Goal: Transaction & Acquisition: Purchase product/service

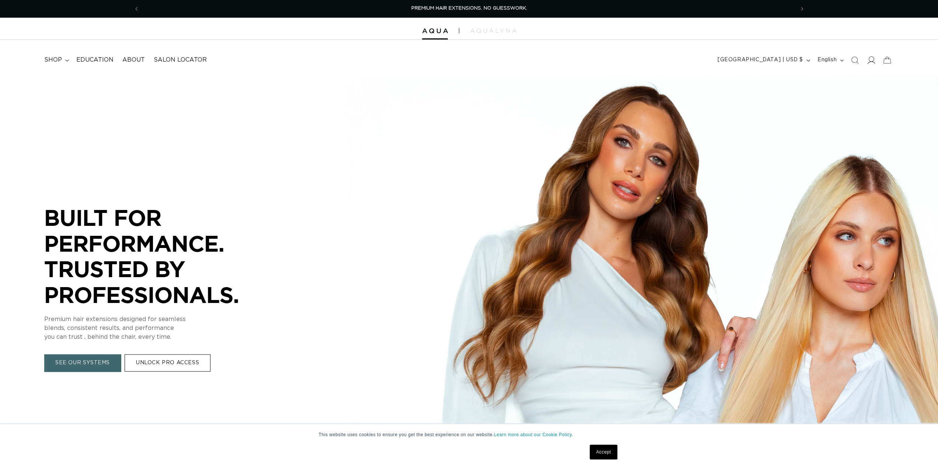
click at [878, 58] on span at bounding box center [871, 60] width 16 height 16
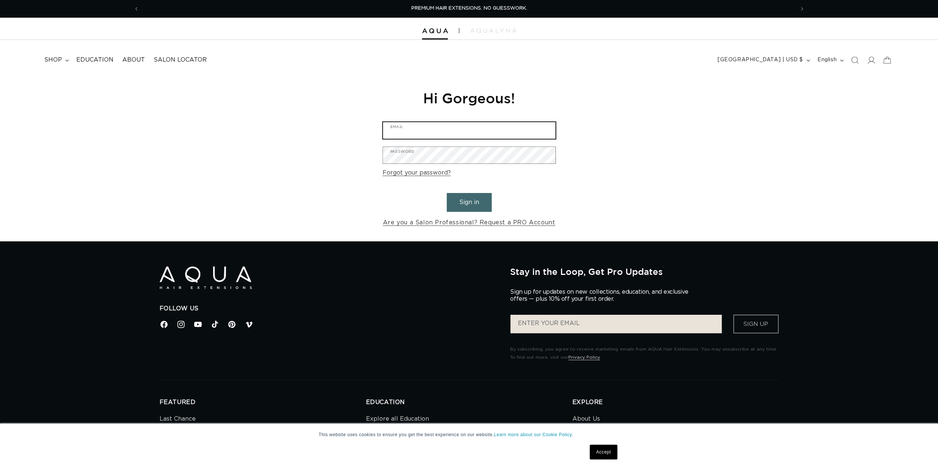
click at [527, 128] on input "Email" at bounding box center [469, 130] width 173 height 17
click at [61, 61] on span "shop" at bounding box center [53, 60] width 18 height 8
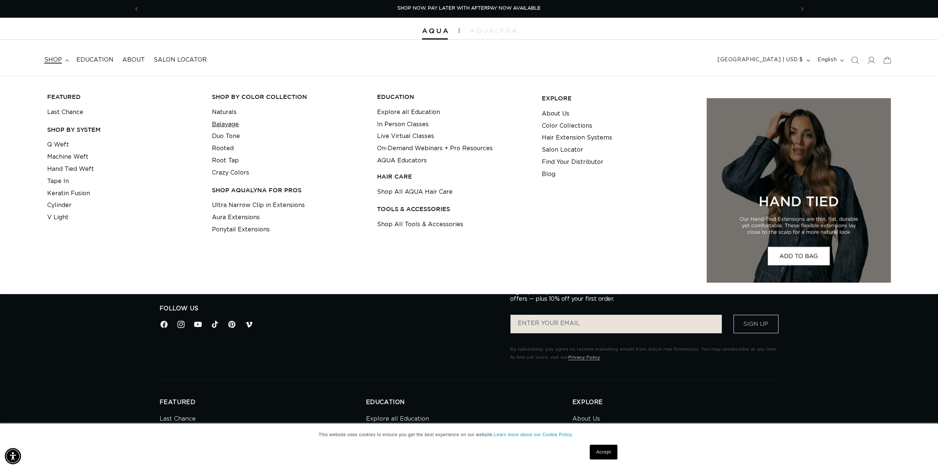
click at [235, 125] on link "Balayage" at bounding box center [225, 124] width 27 height 12
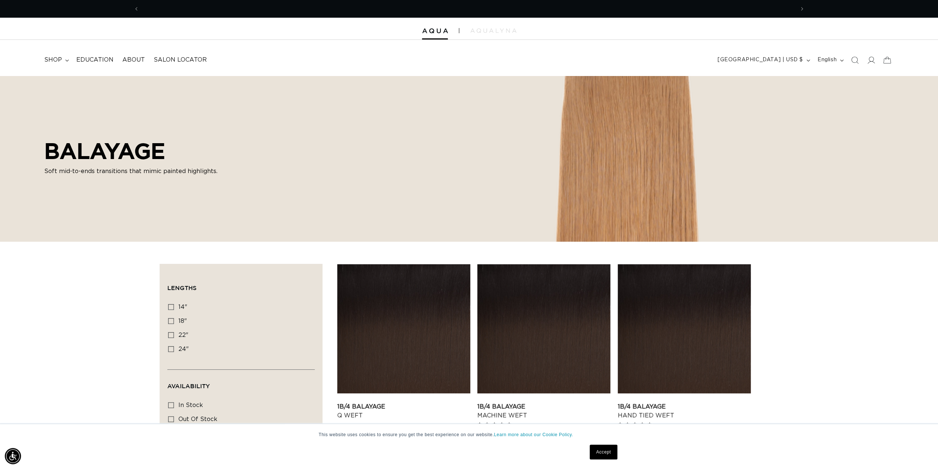
scroll to position [0, 1311]
